Goal: Information Seeking & Learning: Learn about a topic

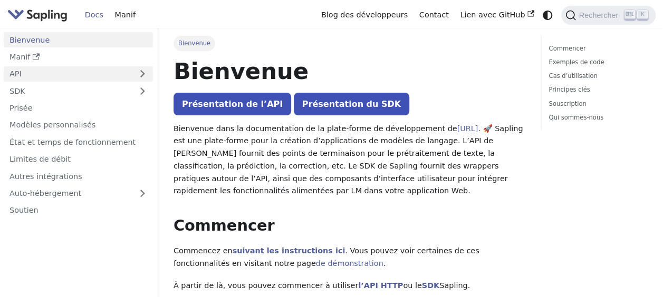
click at [54, 72] on link "API" at bounding box center [68, 73] width 128 height 15
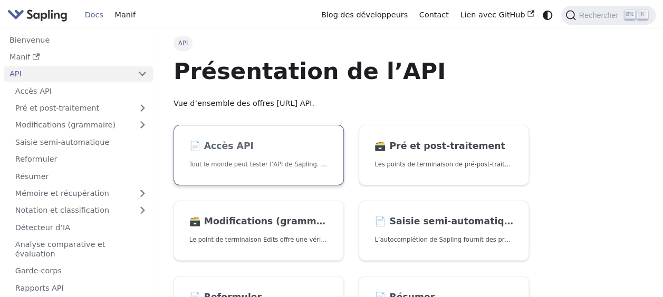
click at [211, 177] on link "📄️ Accès API Tout le monde peut tester l’API de Sapling. Pour commencer à utili…" at bounding box center [259, 155] width 170 height 61
